Goal: Task Accomplishment & Management: Use online tool/utility

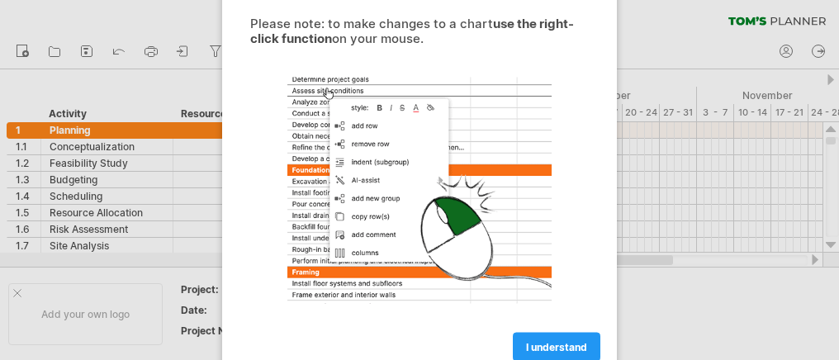
click at [568, 344] on span "I understand" at bounding box center [556, 347] width 61 height 12
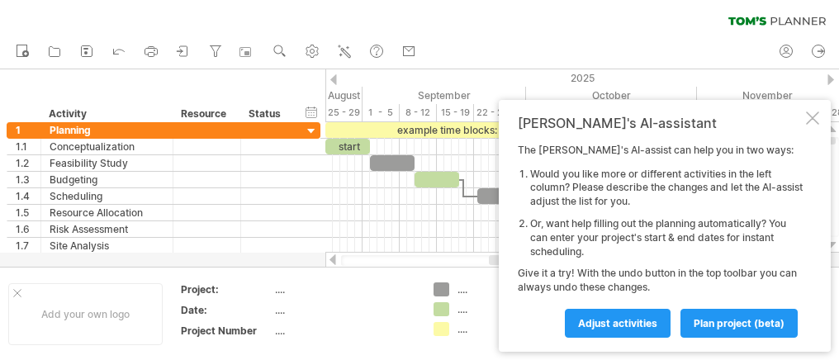
click at [816, 116] on div at bounding box center [812, 117] width 13 height 13
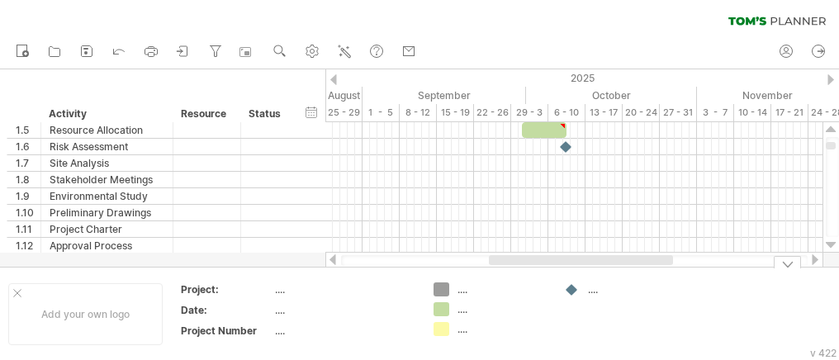
click at [330, 291] on div "...." at bounding box center [344, 289] width 139 height 14
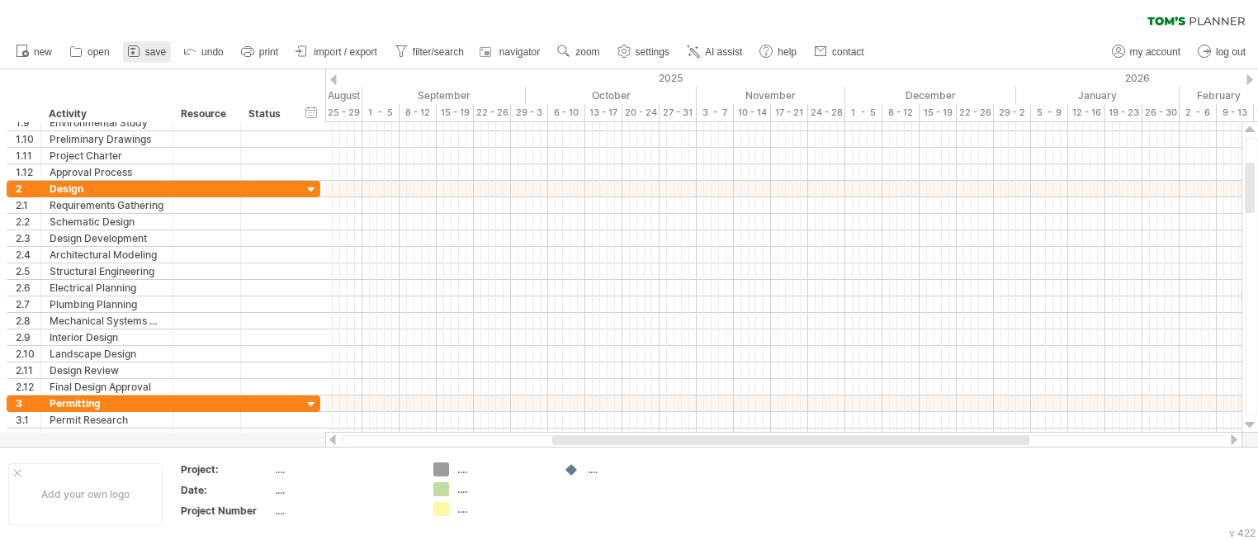
click at [152, 45] on link "save" at bounding box center [147, 51] width 48 height 21
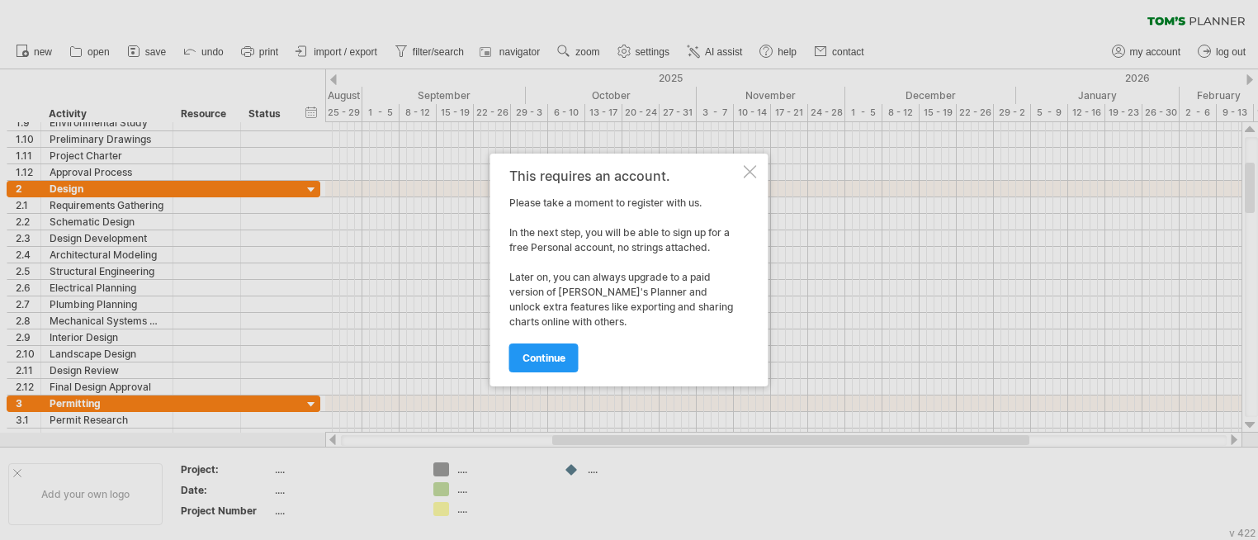
click at [542, 354] on span "continue" at bounding box center [544, 358] width 43 height 12
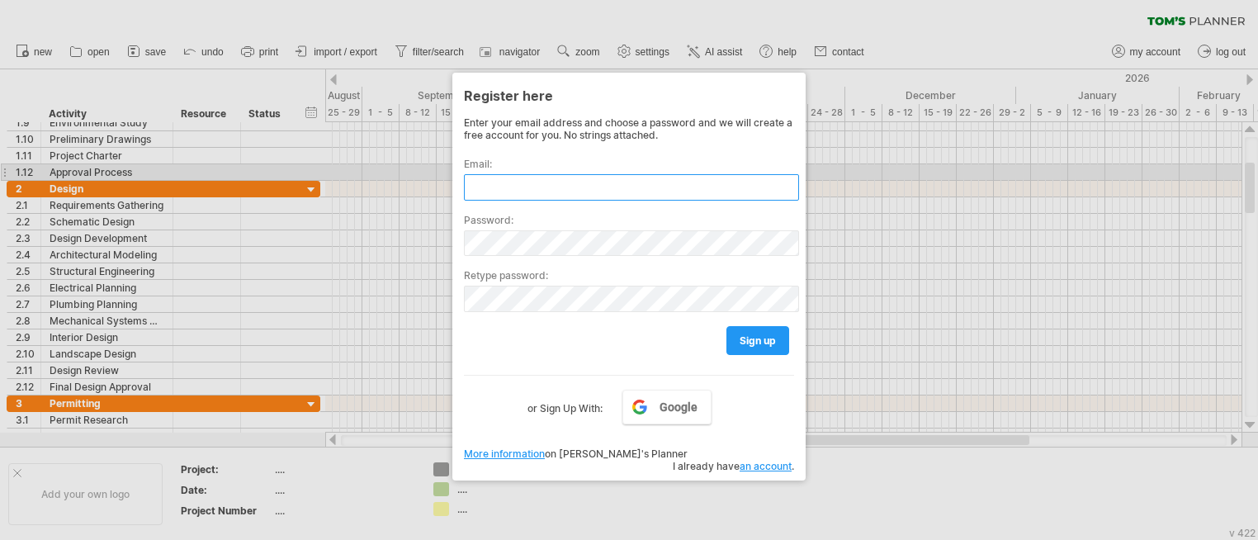
click at [521, 175] on input "text" at bounding box center [631, 187] width 335 height 26
type input "**********"
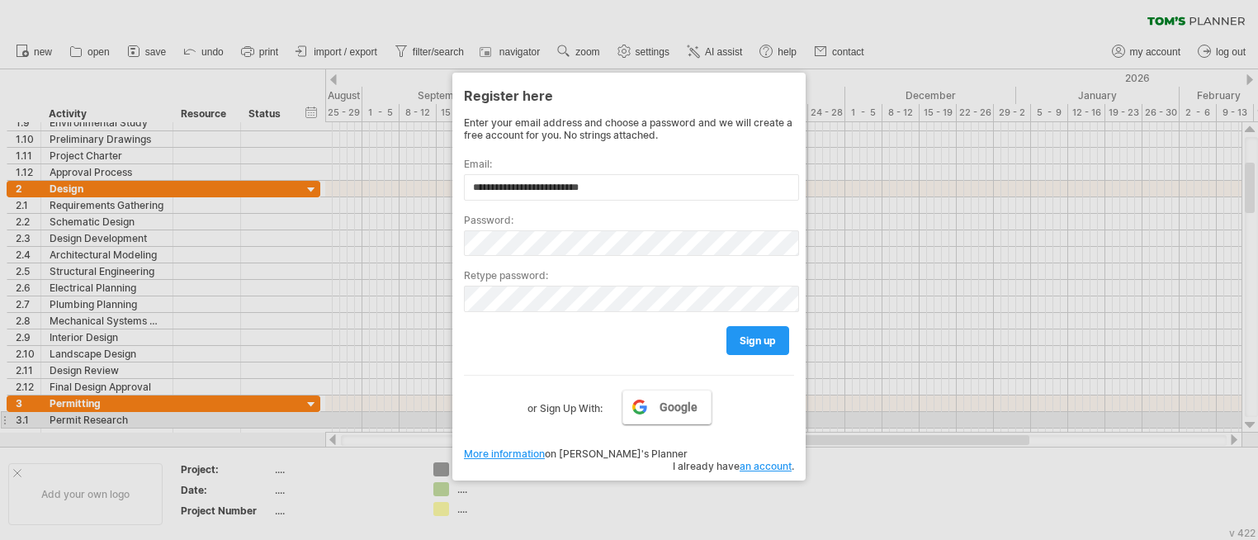
click at [669, 359] on link "Google" at bounding box center [667, 407] width 89 height 35
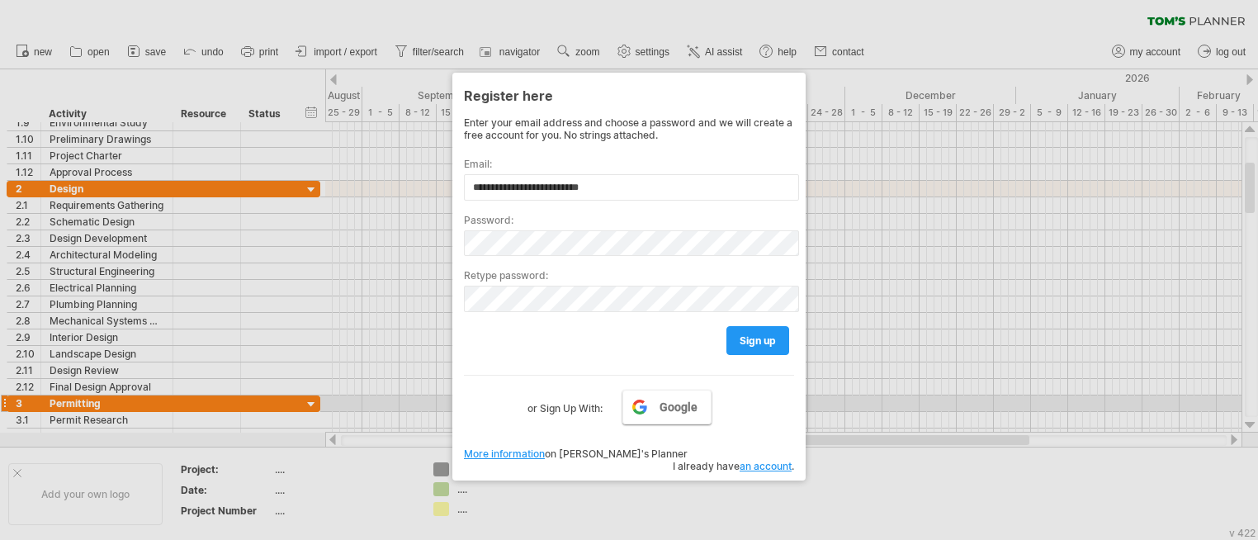
click at [680, 359] on link "Google" at bounding box center [667, 407] width 89 height 35
click at [693, 359] on span "Google" at bounding box center [679, 406] width 38 height 13
click at [667, 359] on span "Google" at bounding box center [679, 406] width 38 height 13
click at [658, 359] on link "Google" at bounding box center [667, 407] width 89 height 35
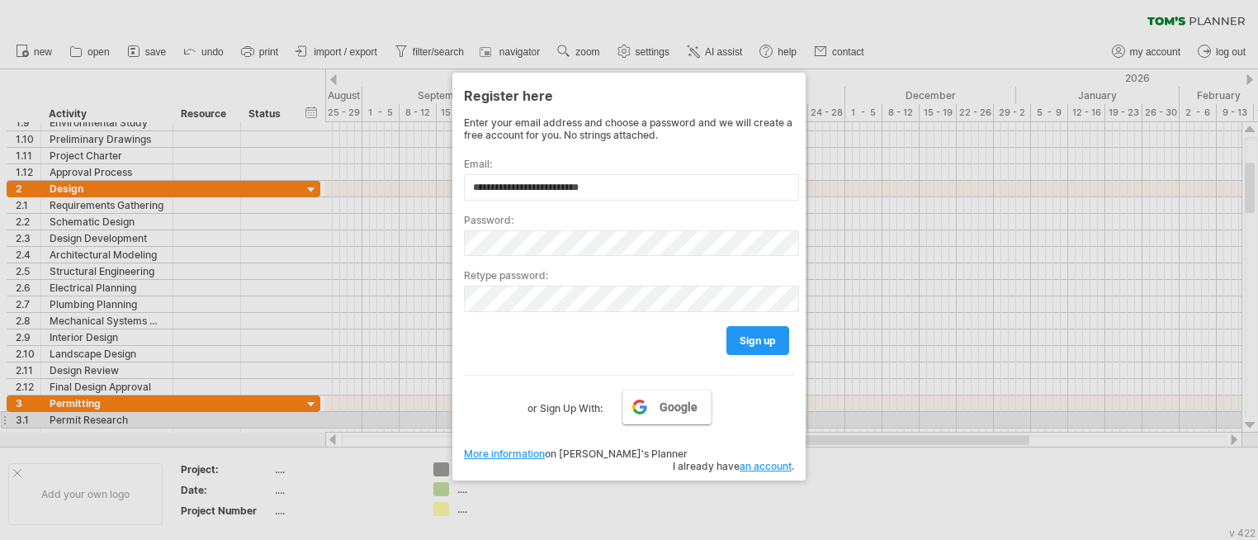
click at [665, 359] on link "Google" at bounding box center [667, 407] width 89 height 35
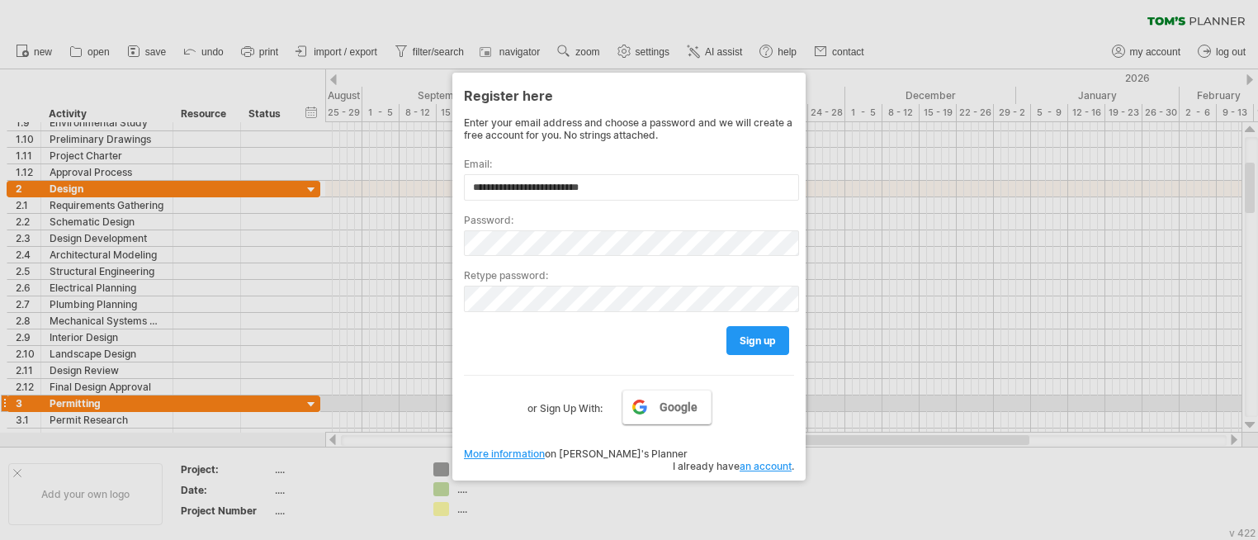
click at [664, 359] on span "Google" at bounding box center [679, 406] width 38 height 13
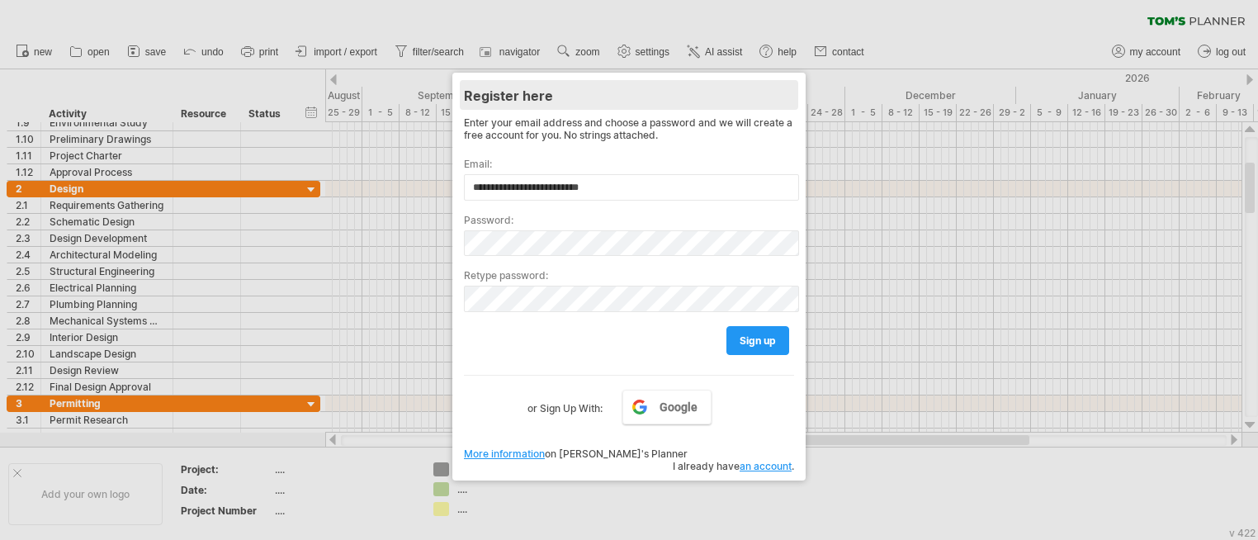
click at [734, 81] on div "Register here" at bounding box center [629, 95] width 330 height 30
click at [838, 359] on div at bounding box center [629, 270] width 1258 height 540
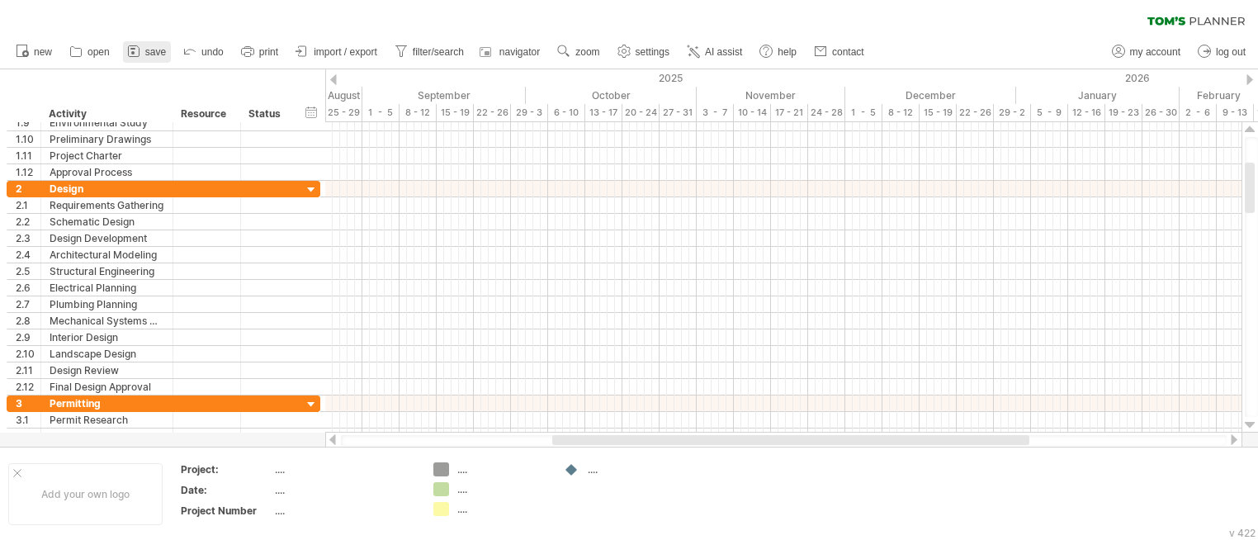
click at [154, 50] on span "save" at bounding box center [155, 52] width 21 height 12
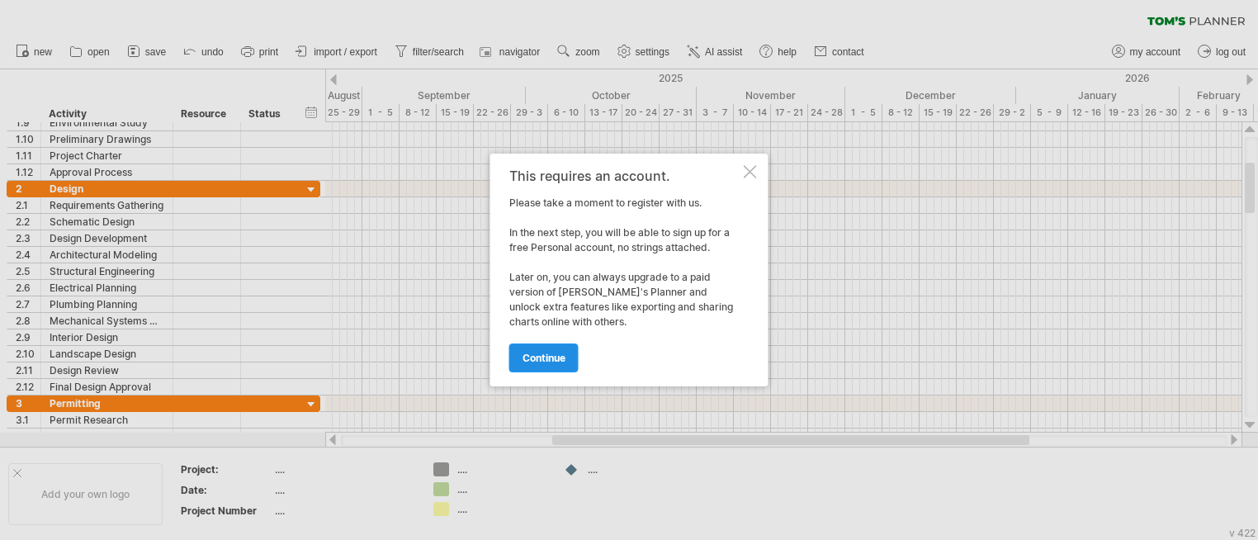
click at [550, 353] on span "continue" at bounding box center [544, 358] width 43 height 12
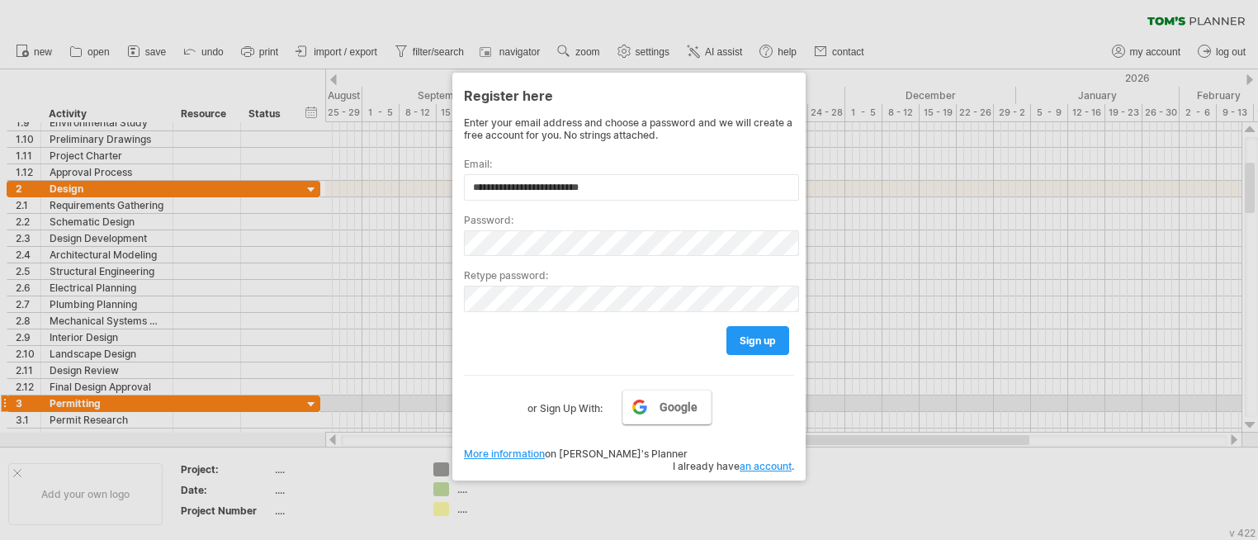
click at [661, 359] on span "Google" at bounding box center [679, 406] width 38 height 13
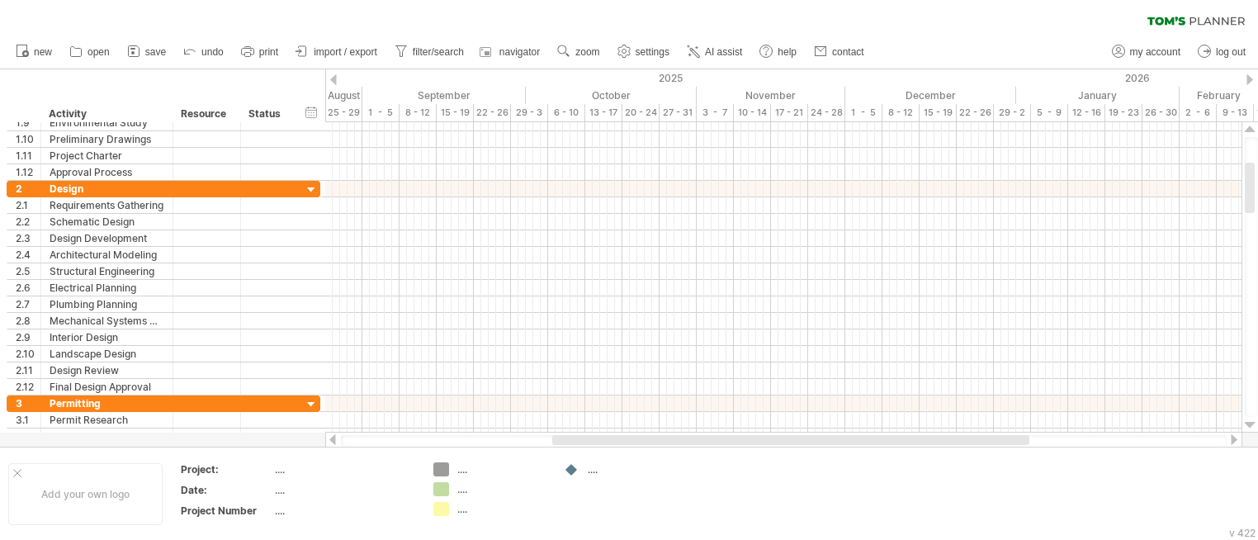
click at [145, 50] on span "save" at bounding box center [155, 52] width 21 height 12
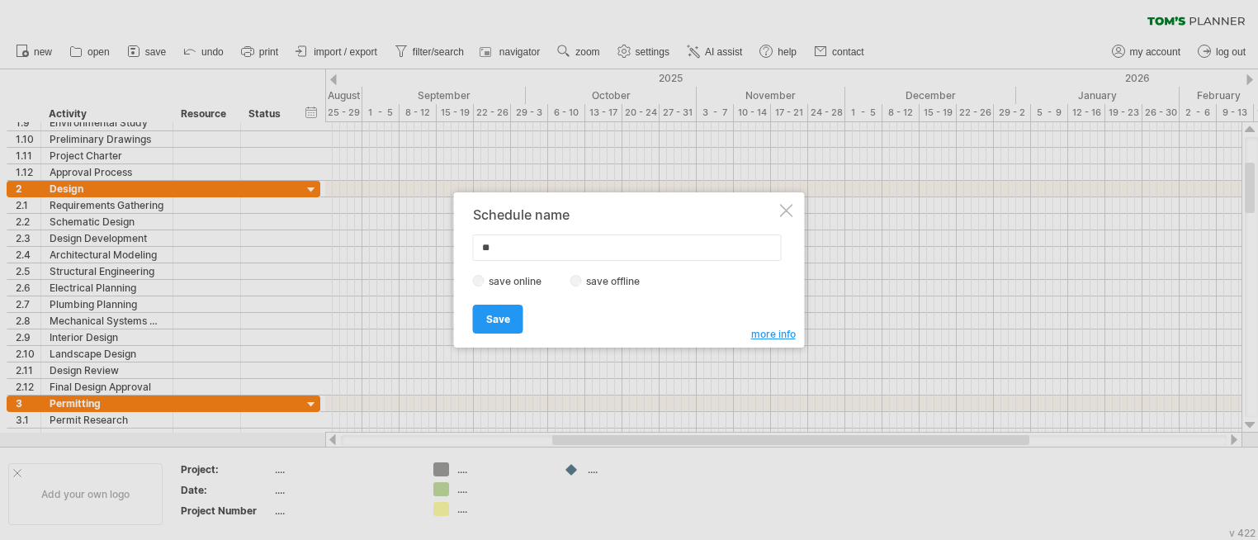
type input "*"
type input "**********"
click at [614, 281] on label "save offline" at bounding box center [618, 281] width 72 height 12
click at [503, 325] on link "Save" at bounding box center [498, 319] width 50 height 29
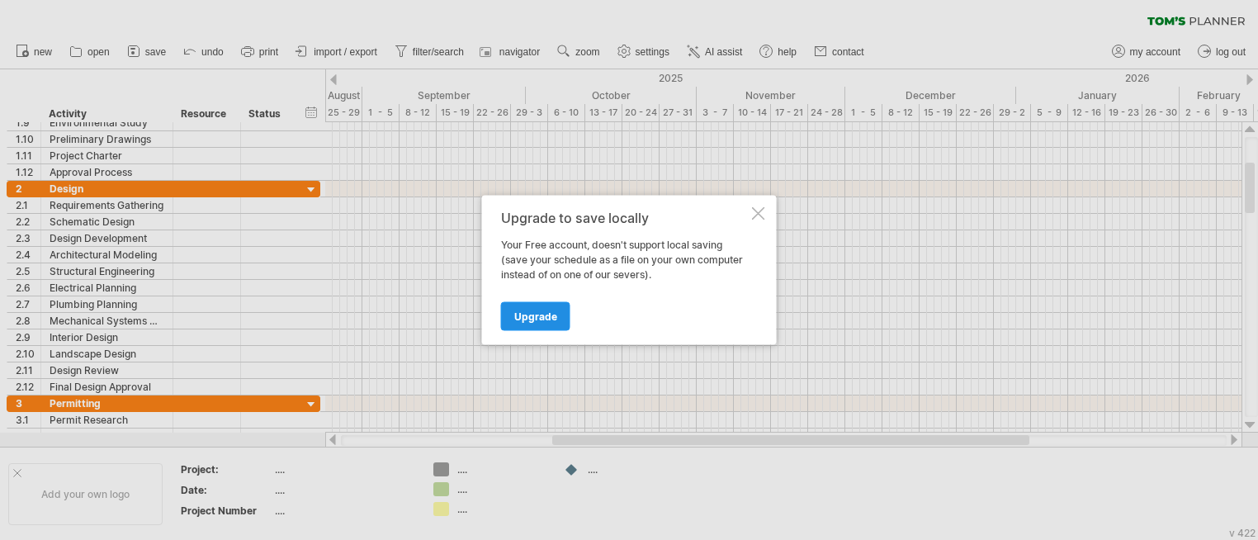
click at [557, 320] on link "Upgrade" at bounding box center [535, 316] width 69 height 29
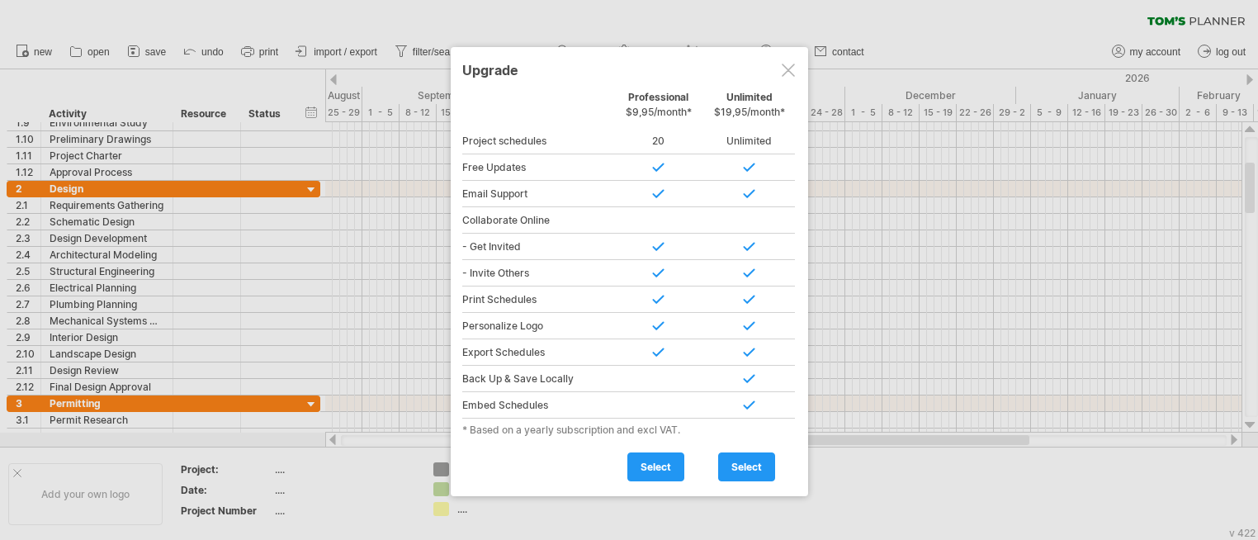
click at [783, 72] on div at bounding box center [788, 70] width 13 height 13
